Goal: Information Seeking & Learning: Check status

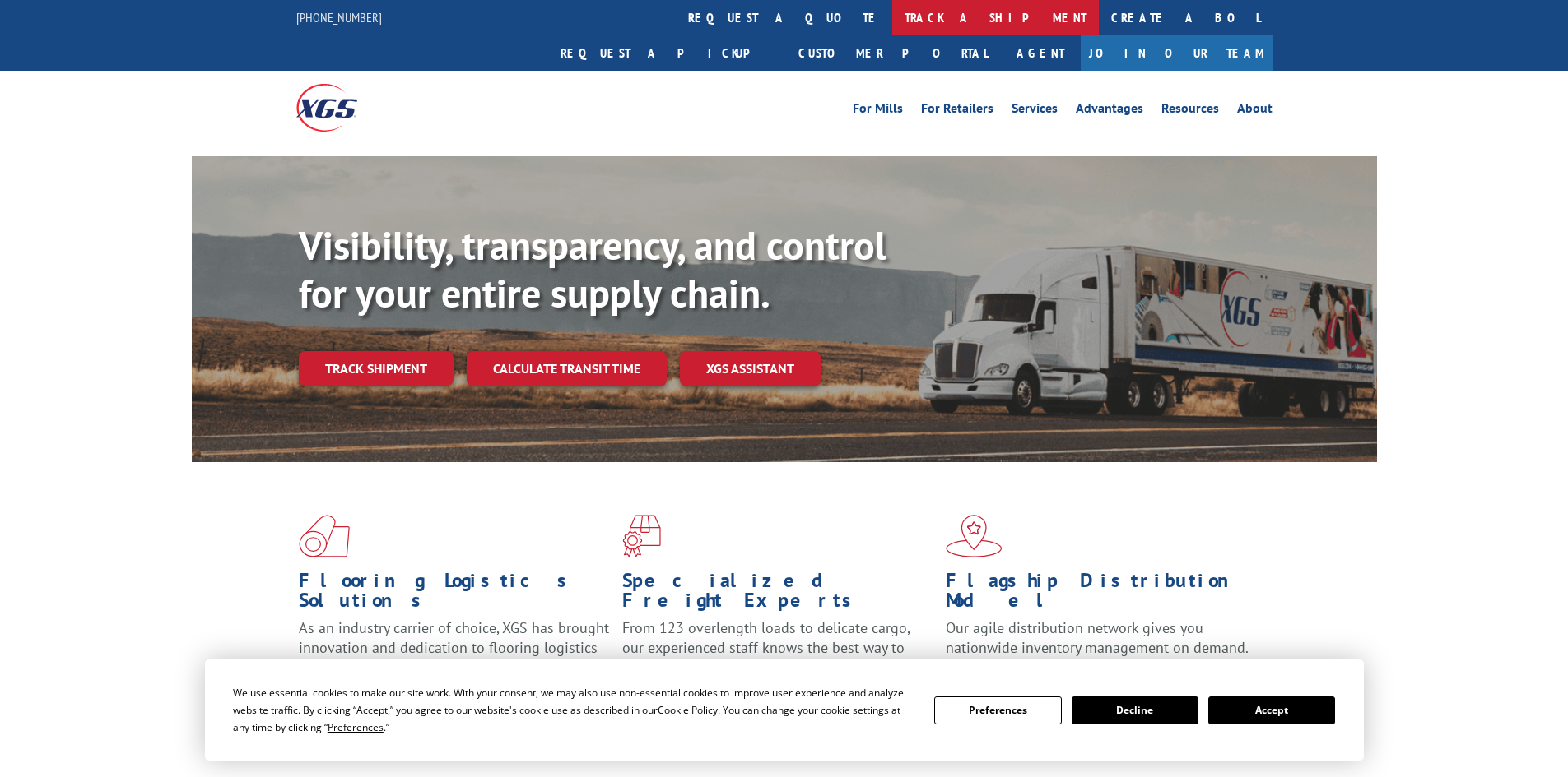
click at [892, 11] on link "track a shipment" at bounding box center [996, 17] width 207 height 35
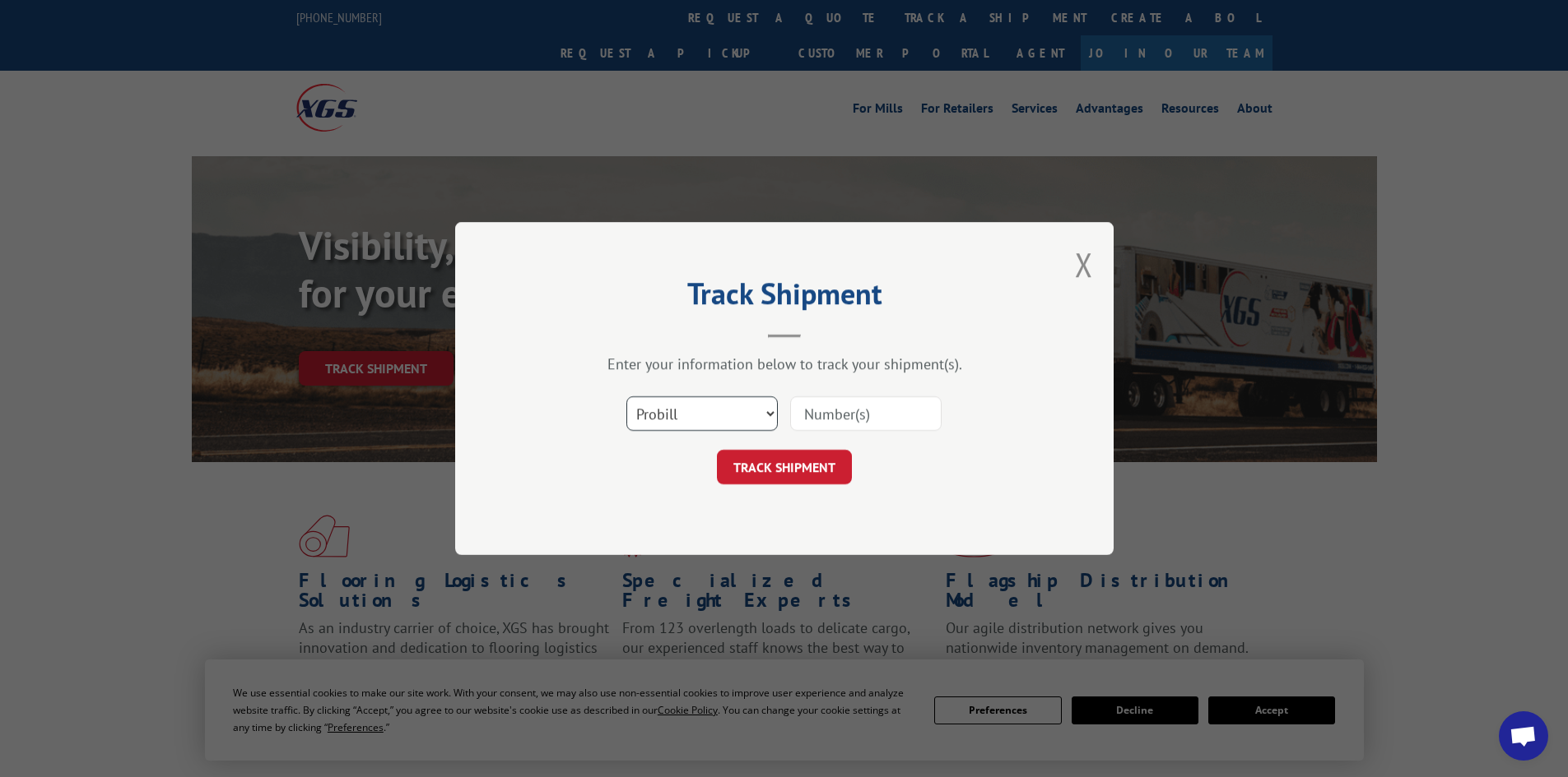
click at [684, 426] on select "Select category... Probill BOL PO" at bounding box center [702, 413] width 151 height 34
select select "bol"
click at [626, 396] on select "Select category... Probill BOL PO" at bounding box center [702, 413] width 151 height 34
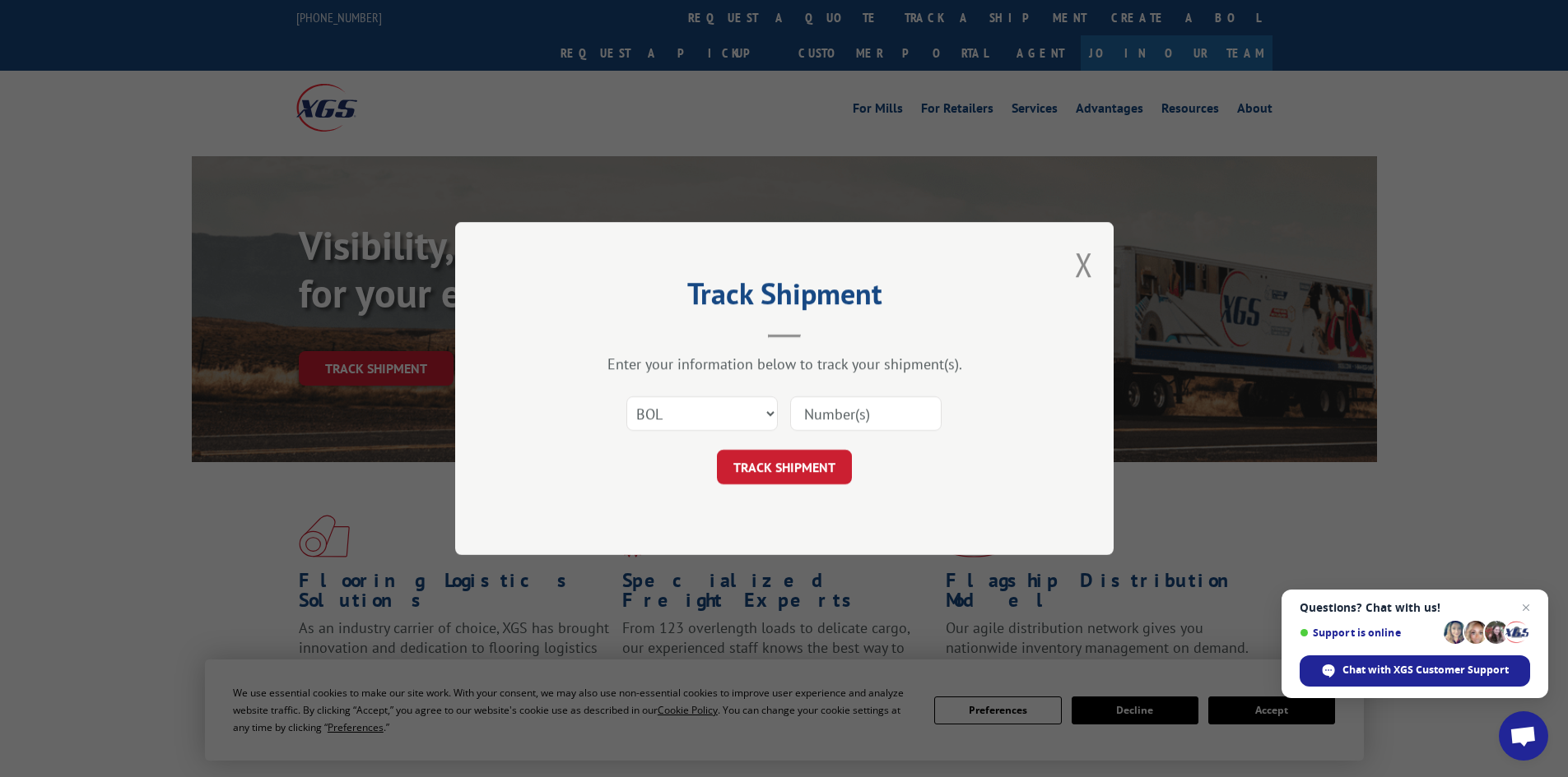
paste input "6019069"
type input "6019069"
click at [800, 467] on button "TRACK SHIPMENT" at bounding box center [784, 467] width 135 height 34
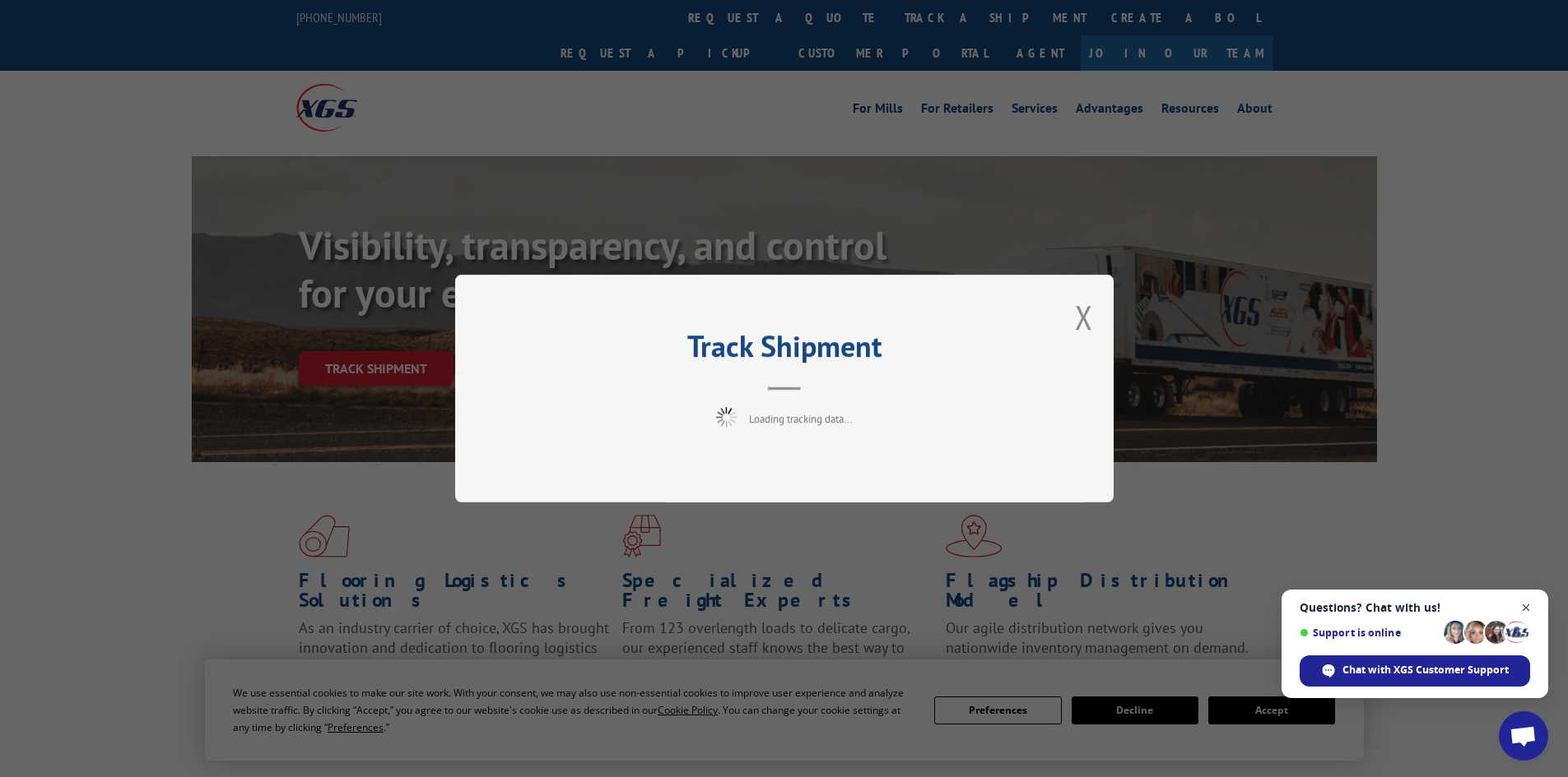
click at [1525, 605] on span "Close chat" at bounding box center [1525, 608] width 20 height 20
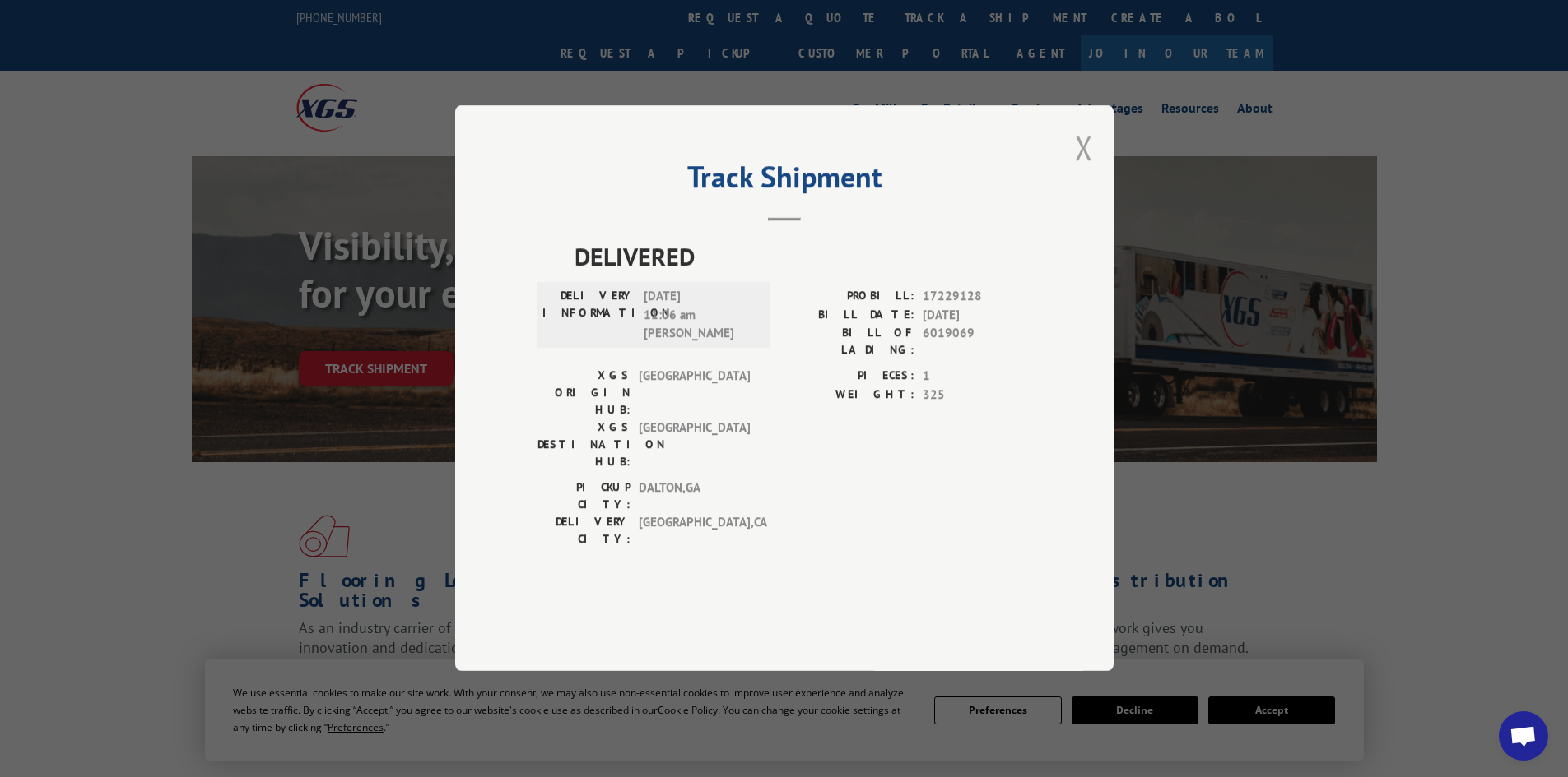
click at [1081, 169] on button "Close modal" at bounding box center [1084, 148] width 18 height 44
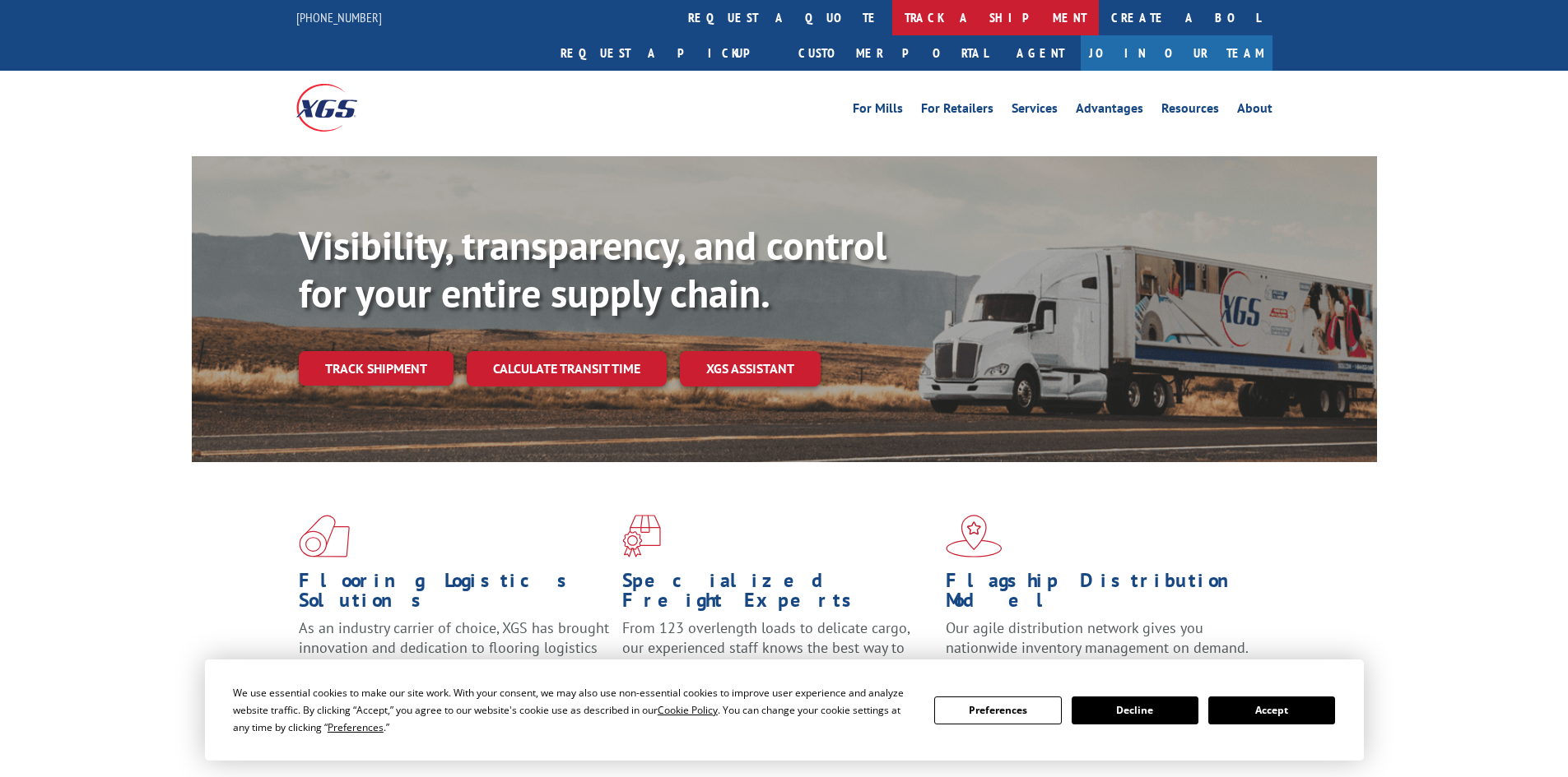
click at [892, 12] on link "track a shipment" at bounding box center [996, 17] width 207 height 35
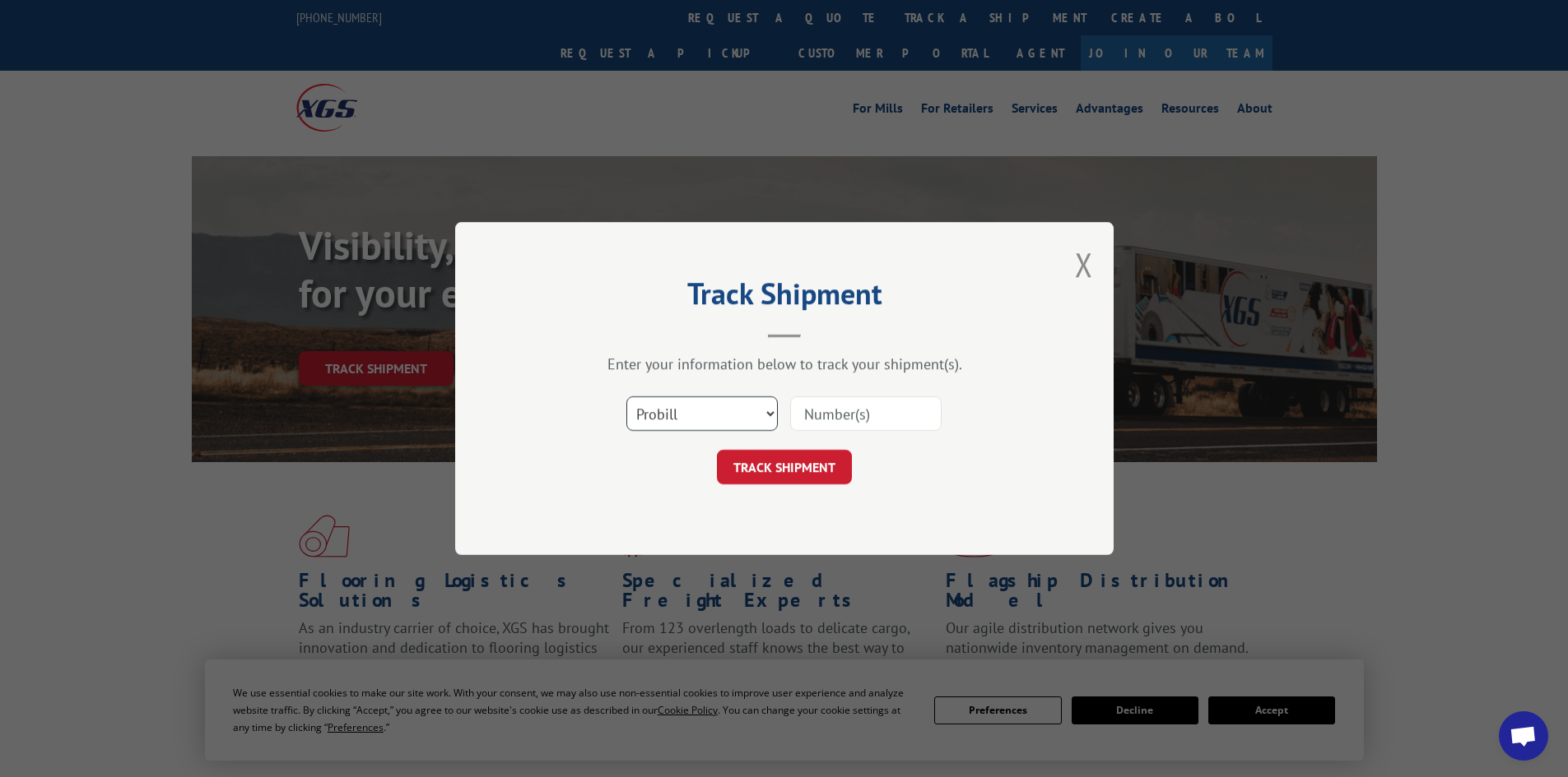
drag, startPoint x: 705, startPoint y: 412, endPoint x: 690, endPoint y: 424, distance: 19.2
click at [705, 412] on select "Select category... Probill BOL PO" at bounding box center [702, 413] width 151 height 34
select select "bol"
click at [626, 396] on select "Select category... Probill BOL PO" at bounding box center [702, 413] width 151 height 34
paste input "6022769"
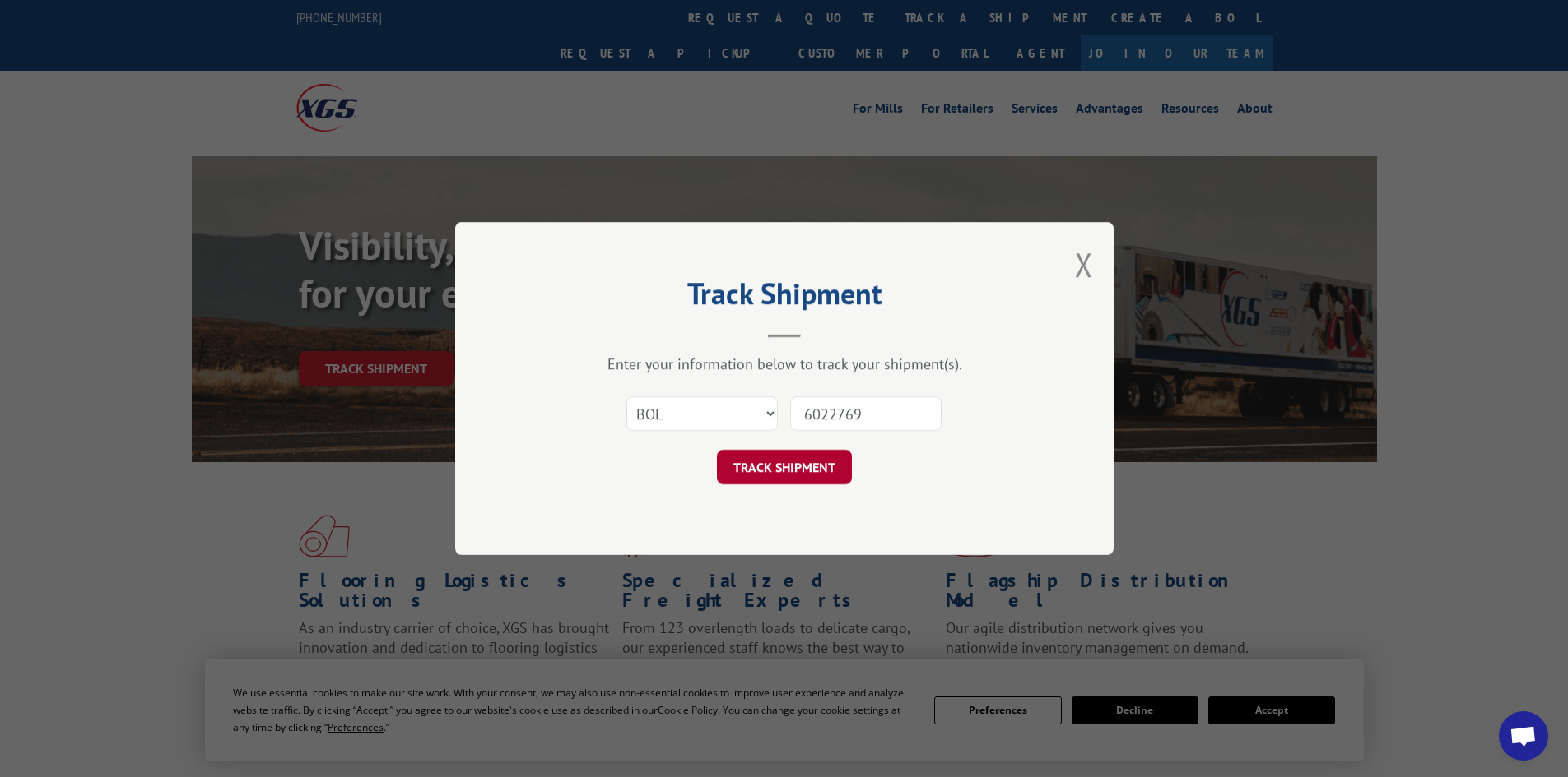
type input "6022769"
click at [794, 466] on button "TRACK SHIPMENT" at bounding box center [784, 467] width 135 height 34
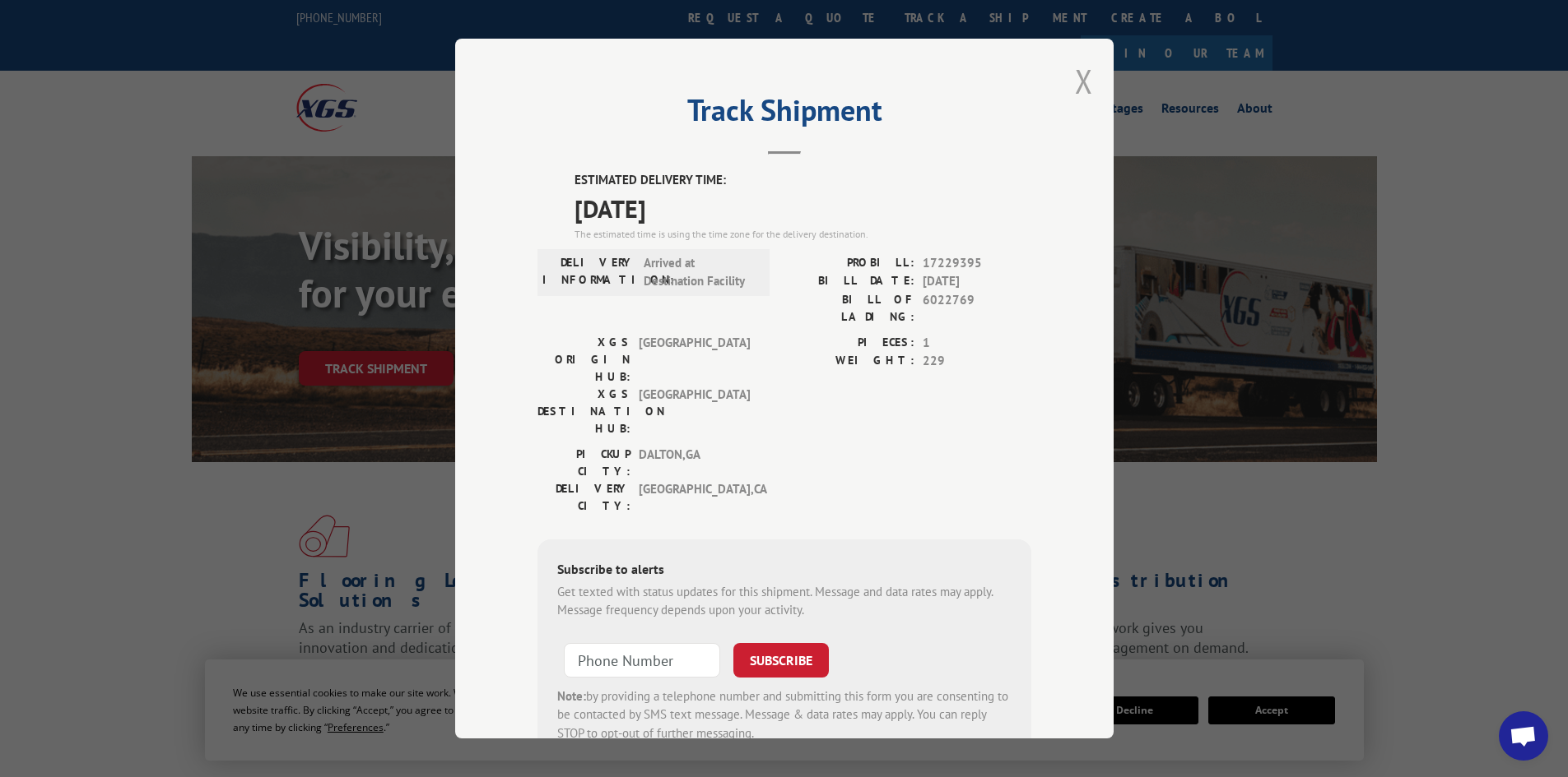
click at [1082, 75] on button "Close modal" at bounding box center [1084, 81] width 18 height 44
